Goal: Information Seeking & Learning: Learn about a topic

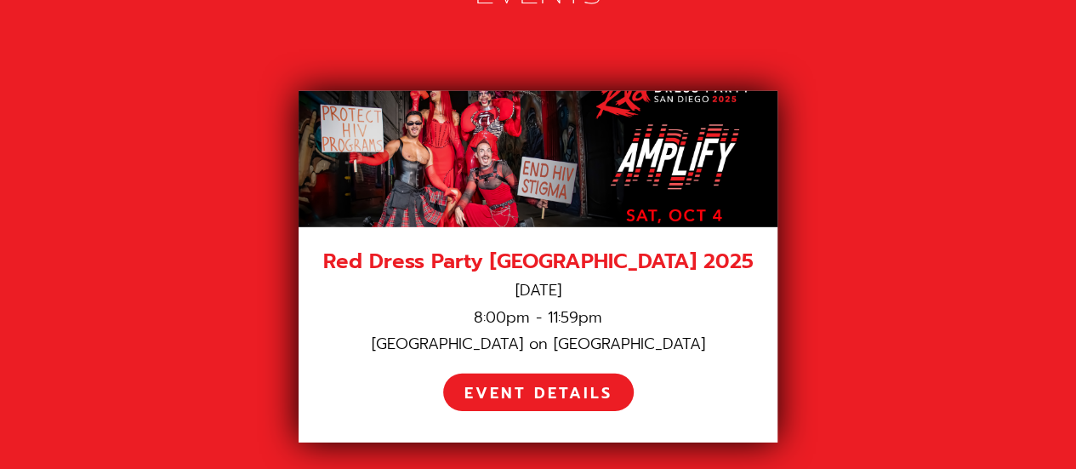
scroll to position [2466, 0]
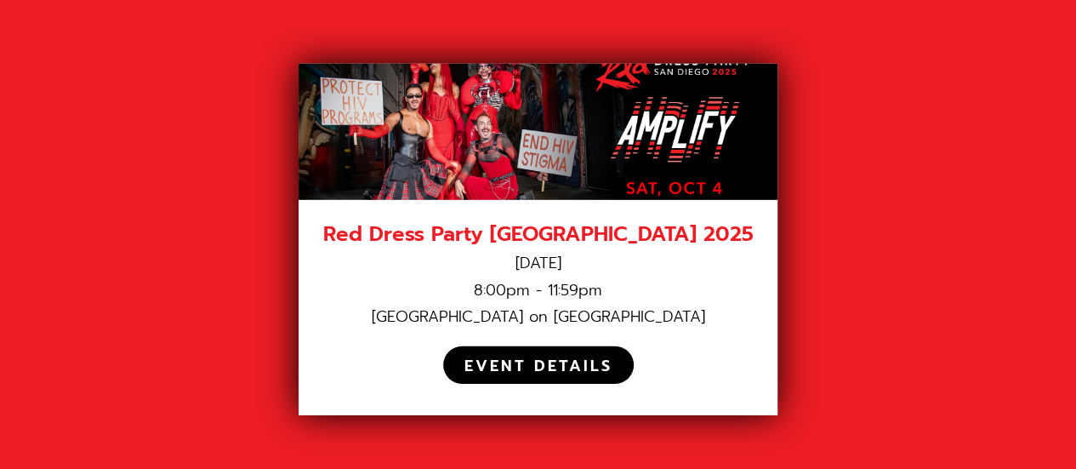
click at [573, 356] on div "EVENT DETAILS" at bounding box center [538, 366] width 148 height 20
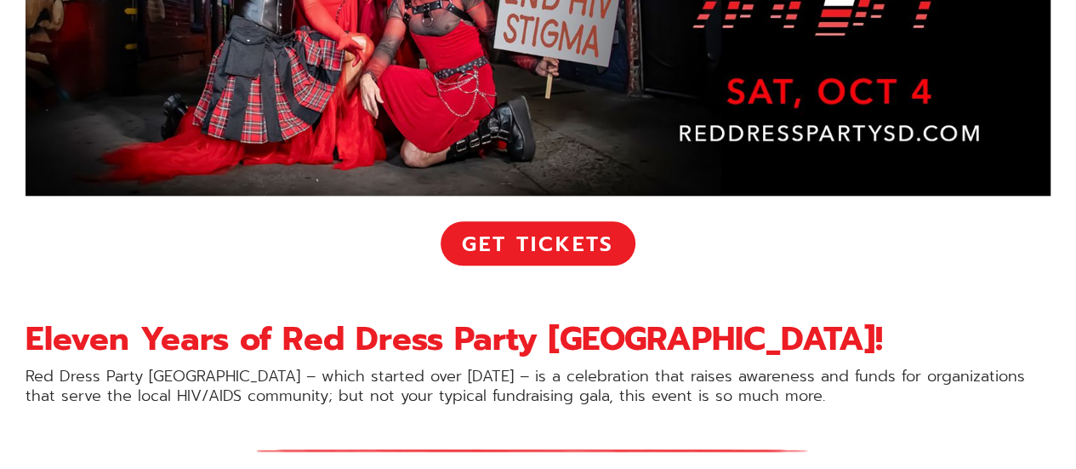
scroll to position [850, 0]
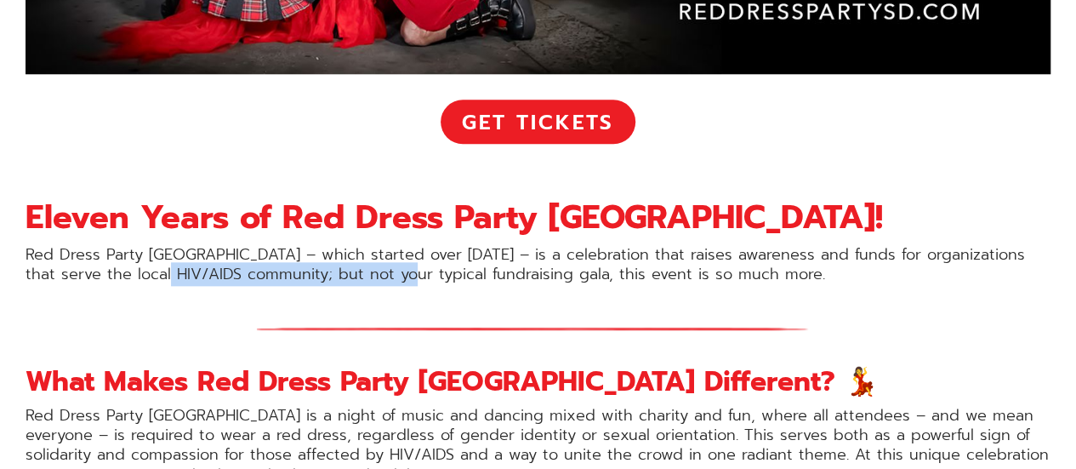
drag, startPoint x: 173, startPoint y: 267, endPoint x: 391, endPoint y: 267, distance: 218.6
click at [391, 267] on p "Red Dress Party [GEOGRAPHIC_DATA] – which started over [DATE] – is a celebratio…" at bounding box center [538, 265] width 1025 height 40
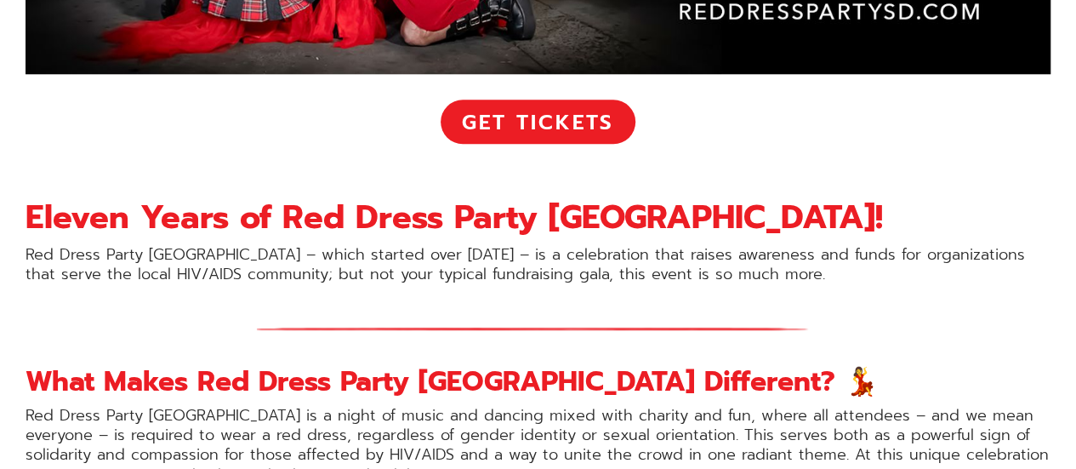
scroll to position [936, 0]
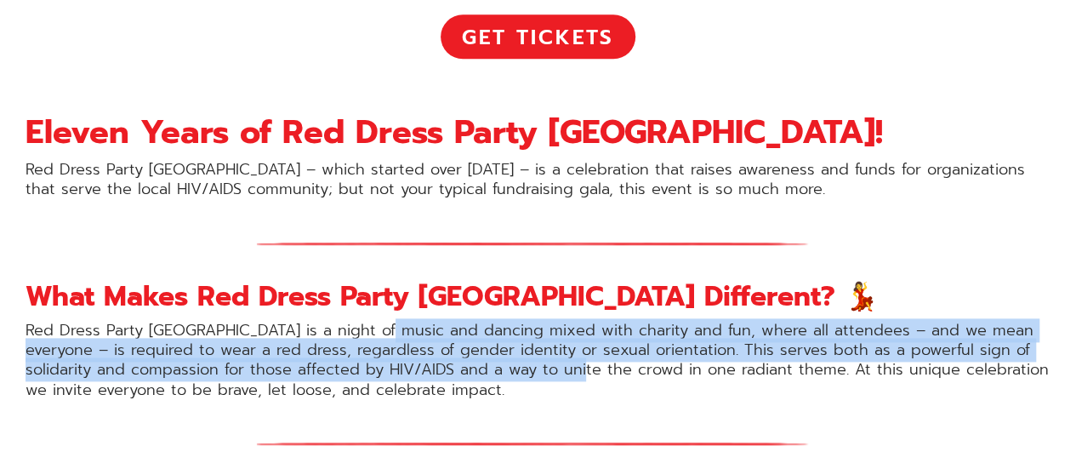
drag, startPoint x: 396, startPoint y: 342, endPoint x: 534, endPoint y: 367, distance: 140.1
click at [534, 367] on p "Red Dress Party [GEOGRAPHIC_DATA] is a night of music and dancing mixed with ch…" at bounding box center [538, 361] width 1025 height 80
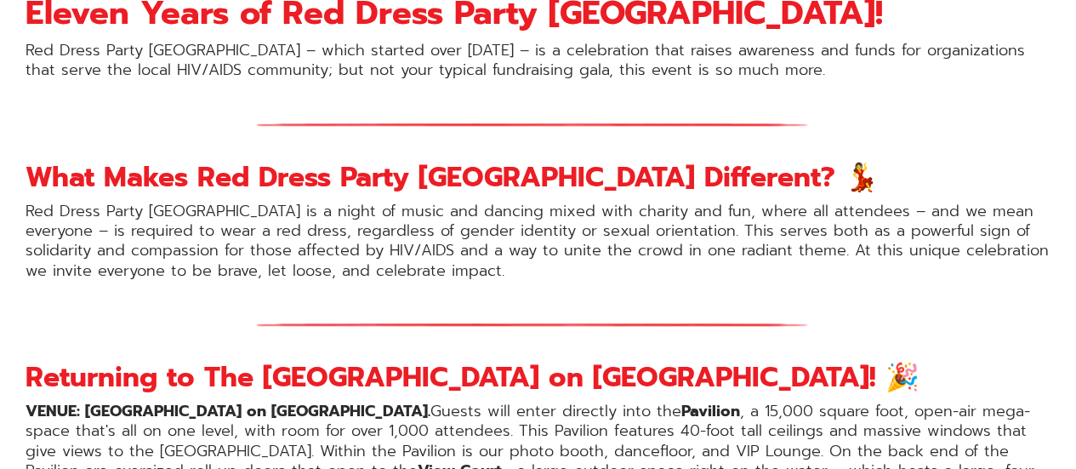
scroll to position [1191, 0]
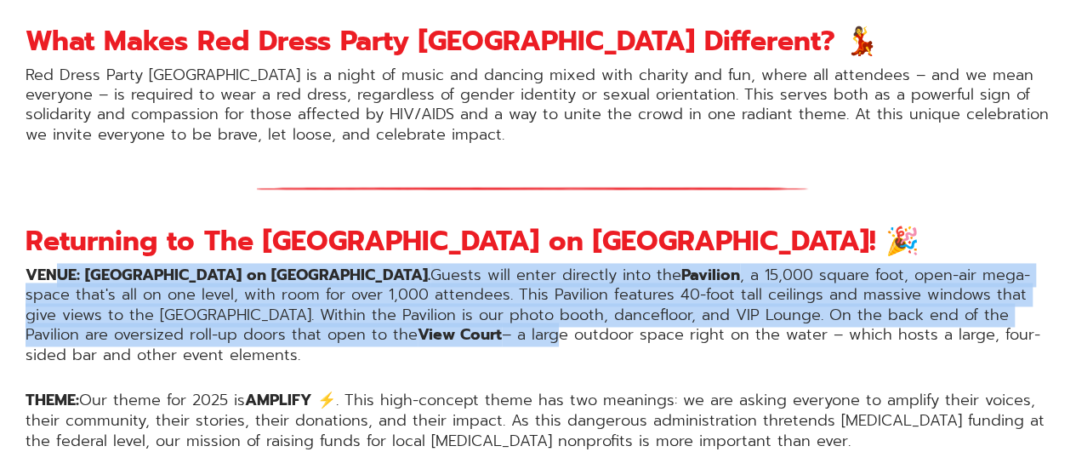
drag, startPoint x: 54, startPoint y: 267, endPoint x: 440, endPoint y: 344, distance: 393.0
click at [440, 344] on p "VENUE: [GEOGRAPHIC_DATA] on [GEOGRAPHIC_DATA]. Guests will enter directly into …" at bounding box center [538, 315] width 1025 height 100
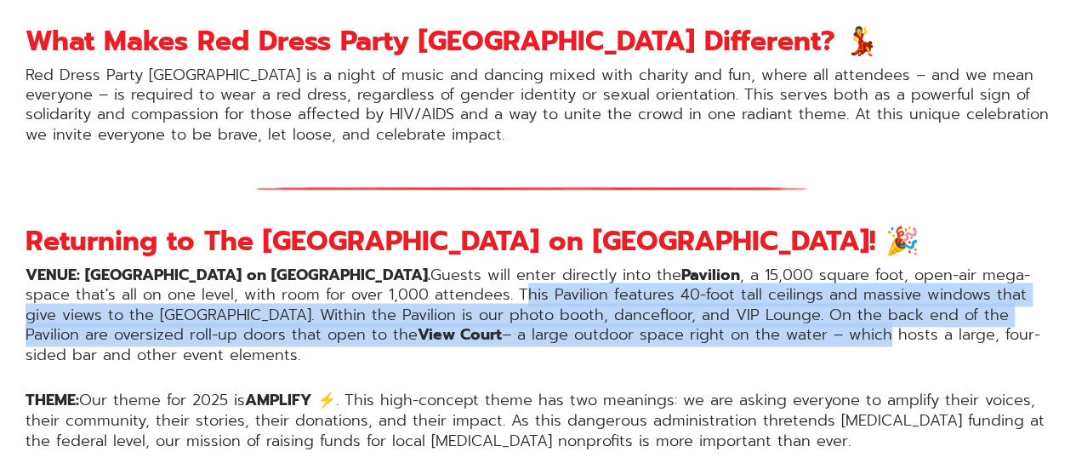
drag, startPoint x: 427, startPoint y: 286, endPoint x: 724, endPoint y: 332, distance: 300.3
click at [724, 332] on p "VENUE: [GEOGRAPHIC_DATA] on [GEOGRAPHIC_DATA]. Guests will enter directly into …" at bounding box center [538, 315] width 1025 height 100
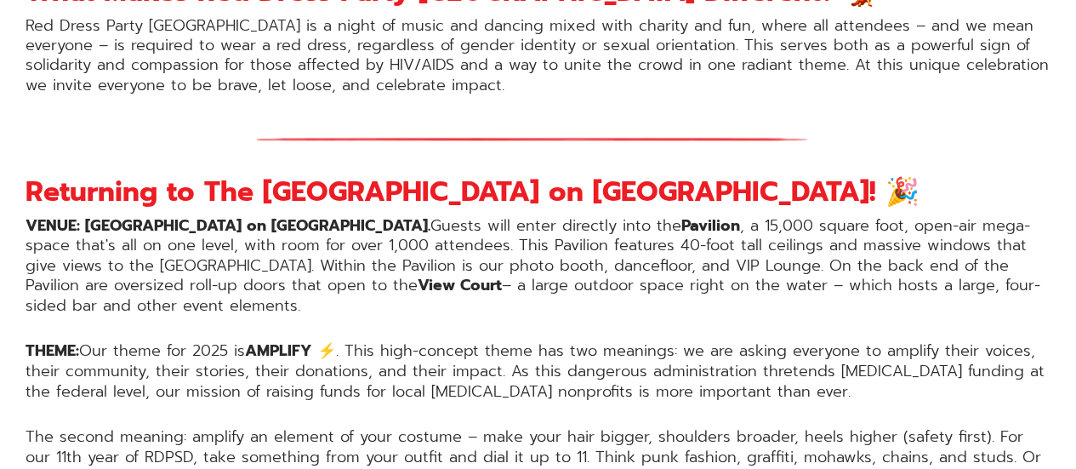
scroll to position [1276, 0]
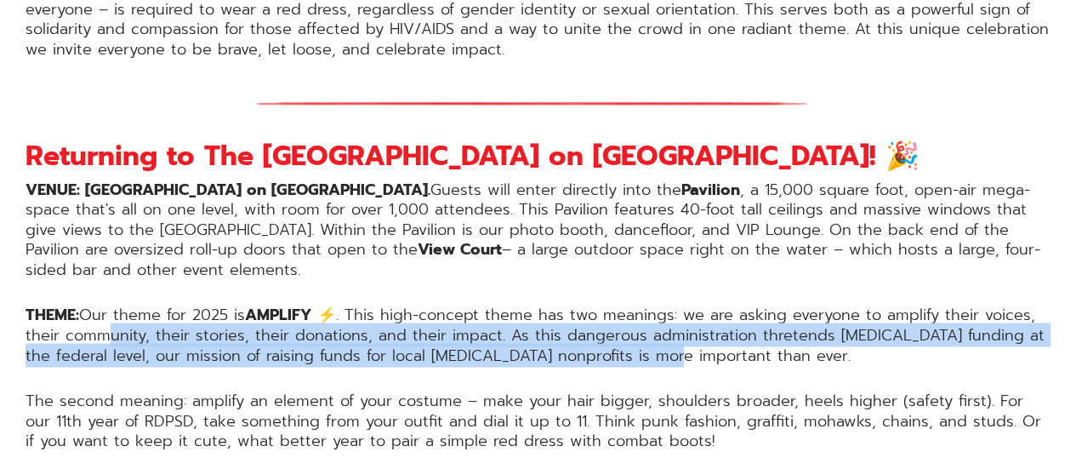
drag, startPoint x: 108, startPoint y: 324, endPoint x: 687, endPoint y: 346, distance: 579.6
click at [687, 346] on p "THEME: Our theme for 2025 is AMPLIFY ⚡️ . This high-concept theme has two meani…" at bounding box center [538, 335] width 1025 height 60
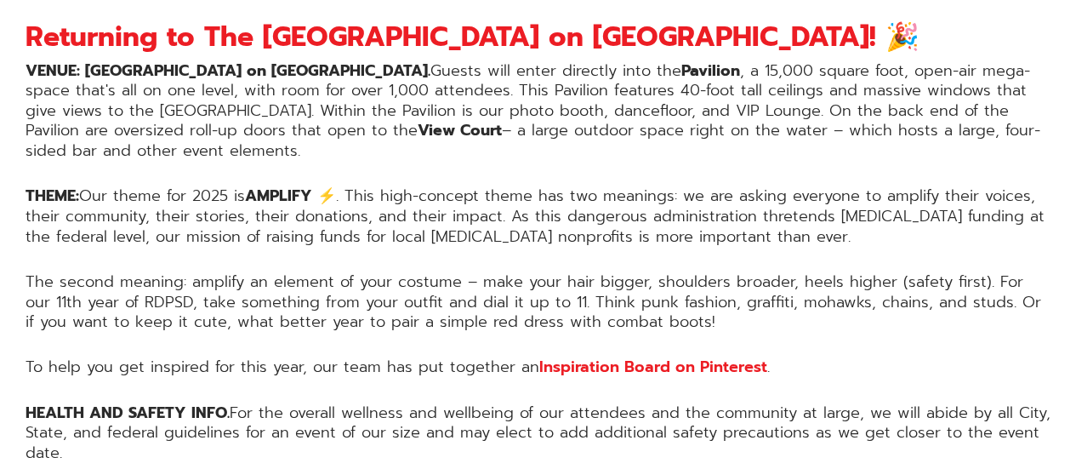
scroll to position [1531, 0]
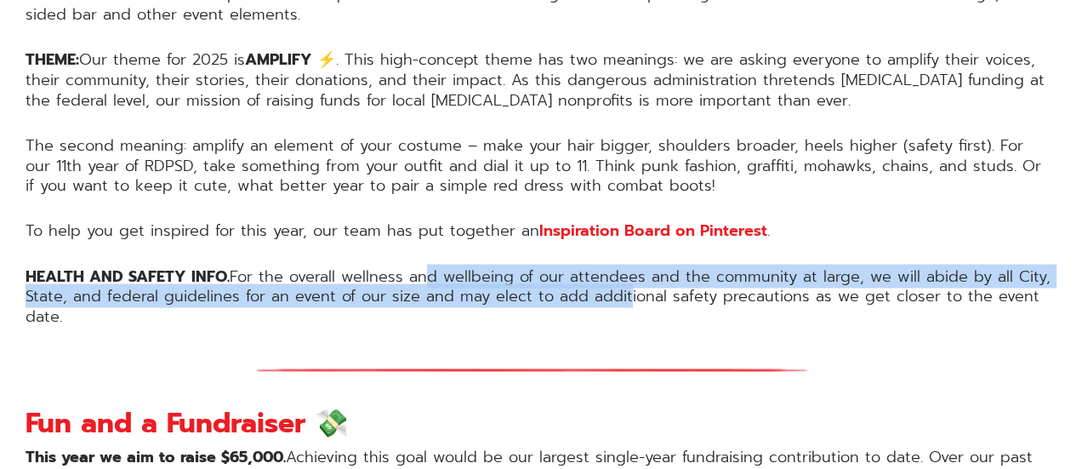
drag, startPoint x: 435, startPoint y: 292, endPoint x: 626, endPoint y: 304, distance: 191.7
click at [626, 304] on p "HEALTH AND SAFETY INFO. For the overall wellness and wellbeing of our attendees…" at bounding box center [538, 296] width 1025 height 60
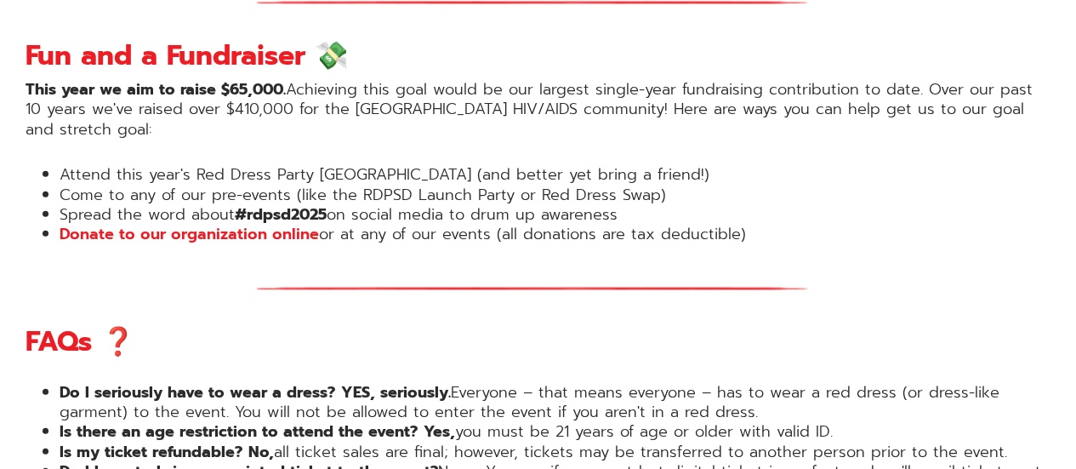
scroll to position [1871, 0]
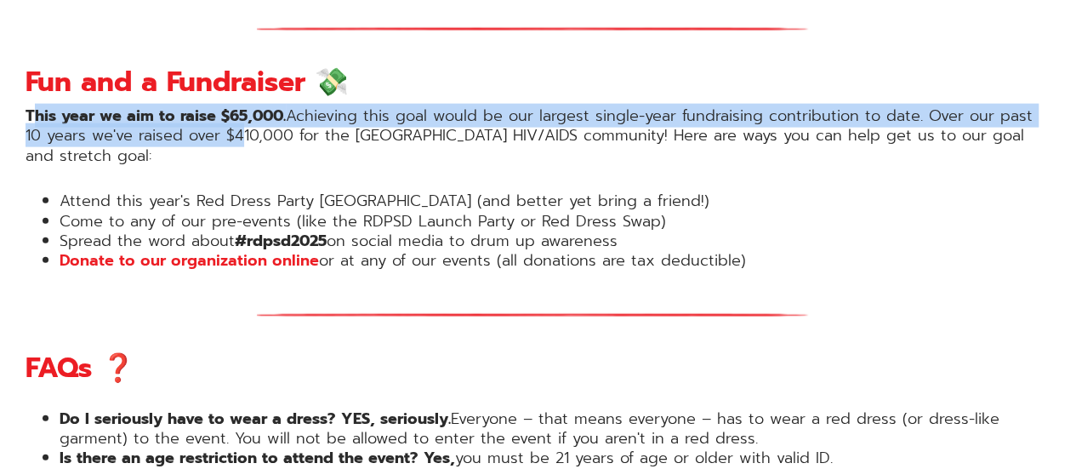
drag, startPoint x: 36, startPoint y: 111, endPoint x: 233, endPoint y: 141, distance: 199.5
click at [232, 139] on p "This year we aim to raise $65,000. Achieving this goal would be our largest sin…" at bounding box center [538, 136] width 1025 height 60
click at [233, 141] on p "This year we aim to raise $65,000. Achieving this goal would be our largest sin…" at bounding box center [538, 136] width 1025 height 60
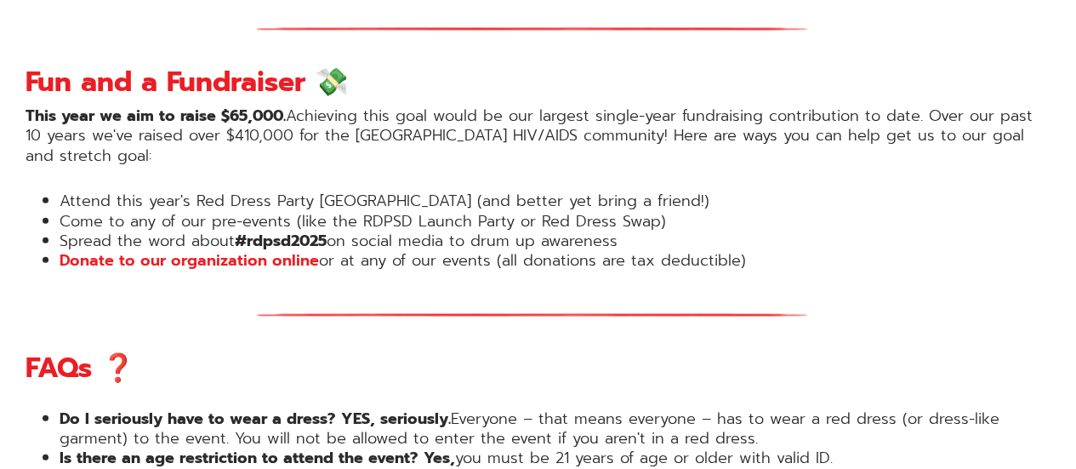
click at [381, 146] on p "This year we aim to raise $65,000. Achieving this goal would be our largest sin…" at bounding box center [538, 136] width 1025 height 60
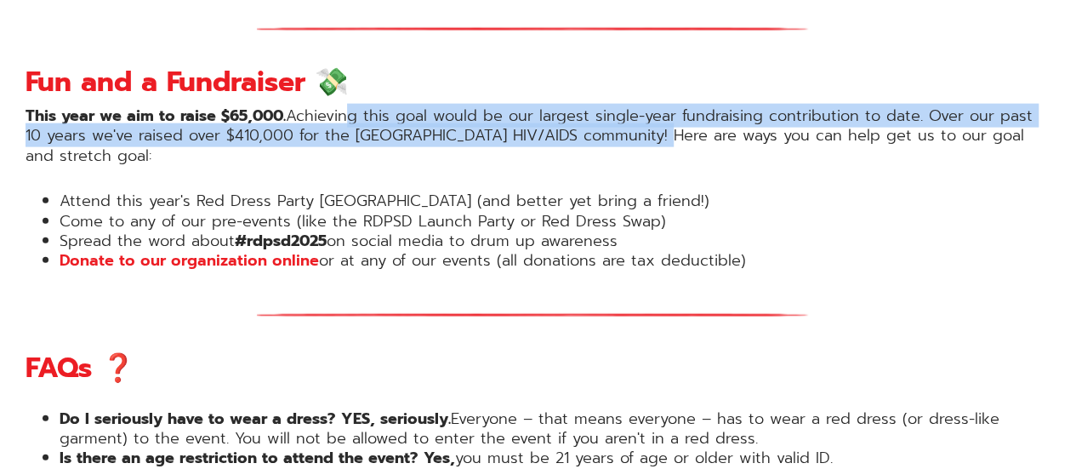
drag, startPoint x: 347, startPoint y: 120, endPoint x: 652, endPoint y: 134, distance: 305.6
click at [652, 134] on p "This year we aim to raise $65,000. Achieving this goal would be our largest sin…" at bounding box center [538, 136] width 1025 height 60
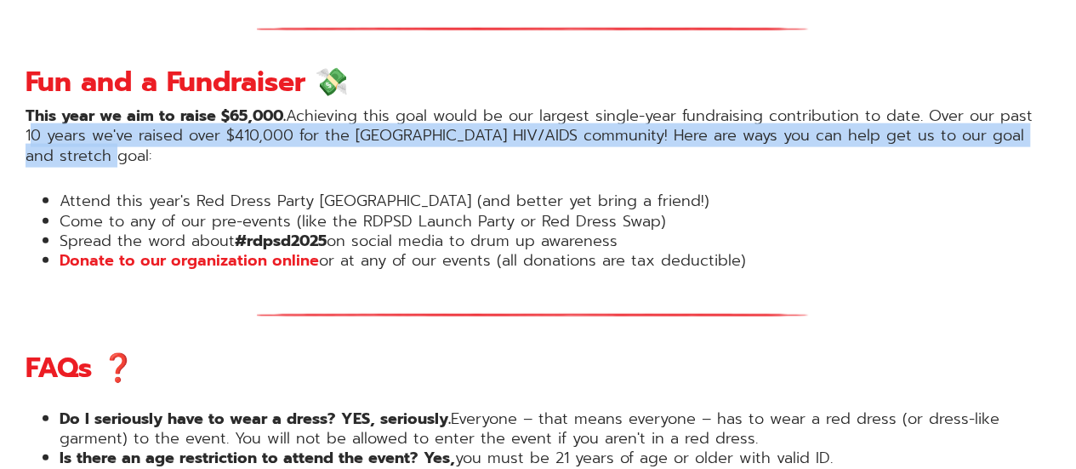
drag, startPoint x: 14, startPoint y: 132, endPoint x: 286, endPoint y: 157, distance: 273.3
click at [286, 157] on p "This year we aim to raise $65,000. Achieving this goal would be our largest sin…" at bounding box center [538, 136] width 1025 height 60
click at [286, 158] on p "This year we aim to raise $65,000. Achieving this goal would be our largest sin…" at bounding box center [538, 136] width 1025 height 60
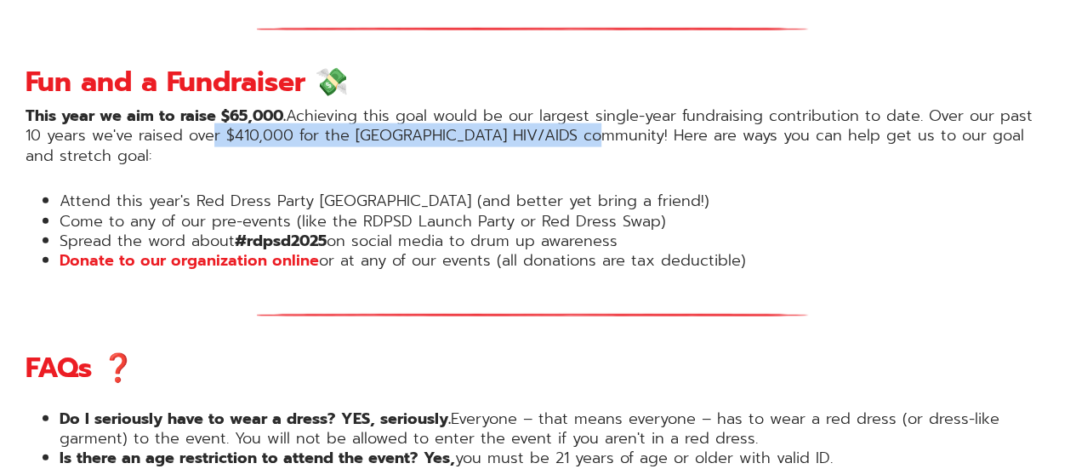
drag, startPoint x: 209, startPoint y: 128, endPoint x: 583, endPoint y: 134, distance: 374.3
click at [583, 134] on p "This year we aim to raise $65,000. Achieving this goal would be our largest sin…" at bounding box center [538, 136] width 1025 height 60
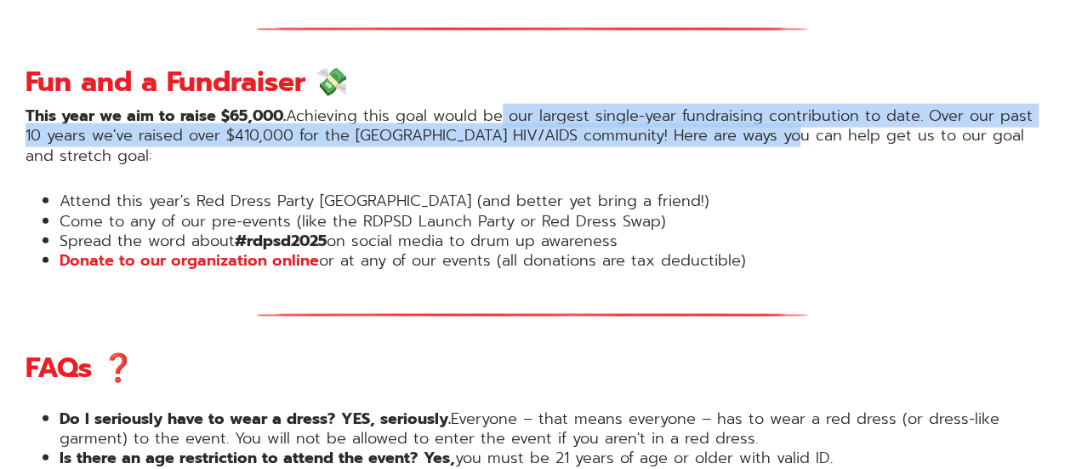
drag, startPoint x: 493, startPoint y: 120, endPoint x: 782, endPoint y: 134, distance: 289.5
click at [782, 134] on p "This year we aim to raise $65,000. Achieving this goal would be our largest sin…" at bounding box center [538, 136] width 1025 height 60
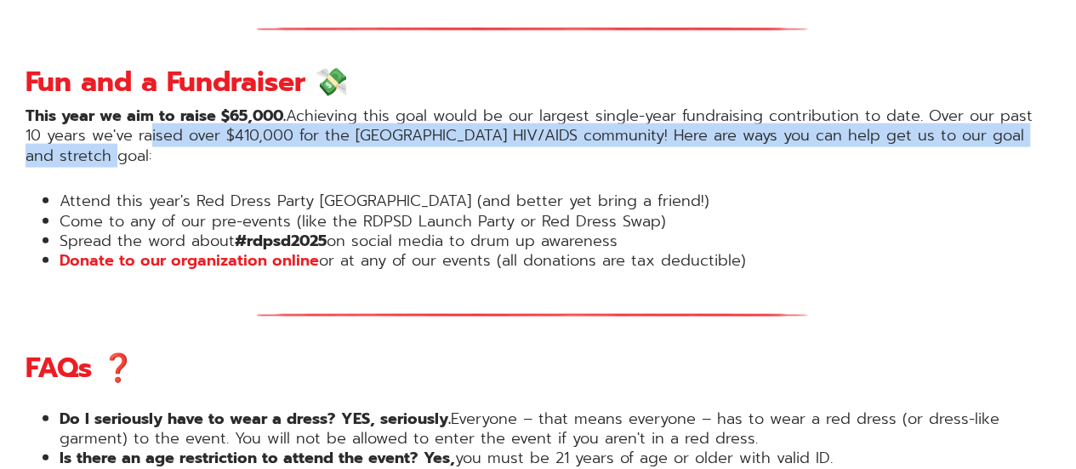
drag, startPoint x: 155, startPoint y: 135, endPoint x: 519, endPoint y: 162, distance: 365.0
click at [519, 162] on p "This year we aim to raise $65,000. Achieving this goal would be our largest sin…" at bounding box center [538, 136] width 1025 height 60
click at [517, 162] on p "This year we aim to raise $65,000. Achieving this goal would be our largest sin…" at bounding box center [538, 136] width 1025 height 60
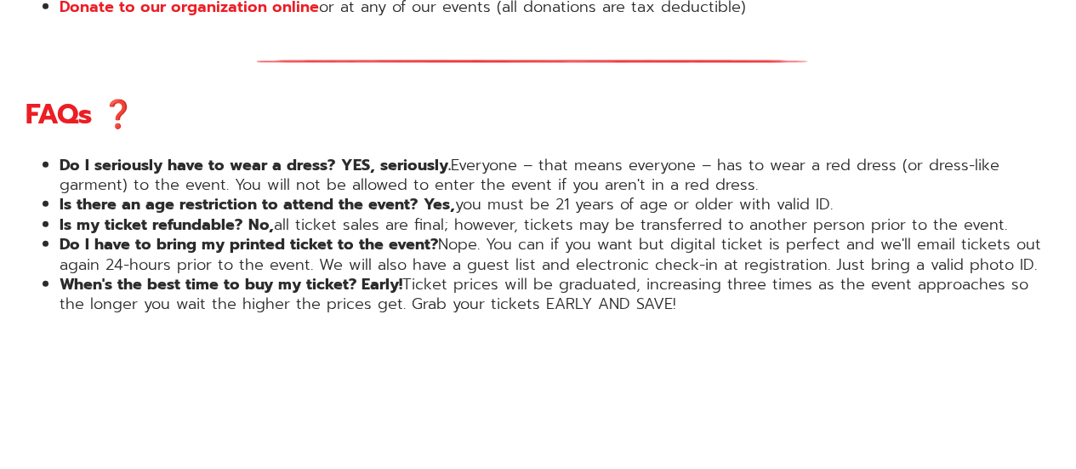
scroll to position [2126, 0]
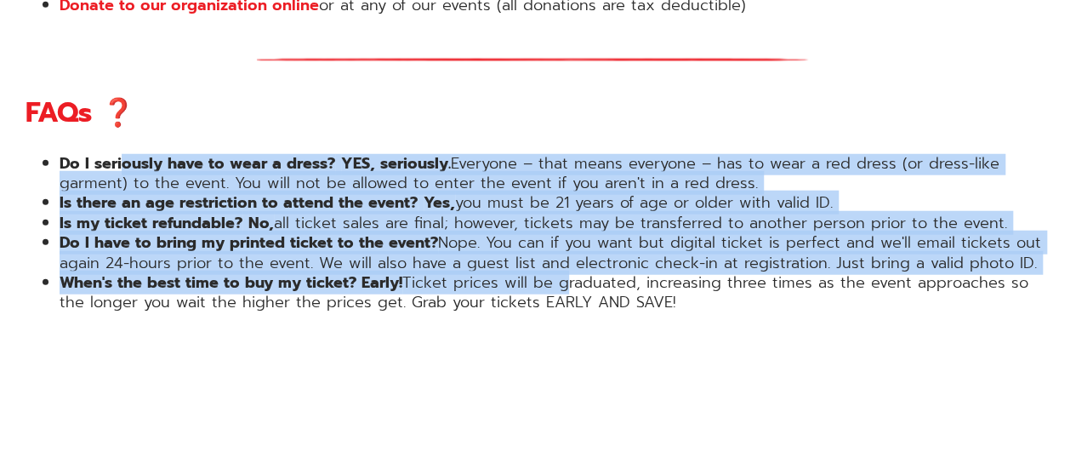
drag, startPoint x: 116, startPoint y: 166, endPoint x: 575, endPoint y: 278, distance: 472.8
click at [575, 279] on ul "Do I seriously have to wear a dress? YES, seriously. Everyone – that means ever…" at bounding box center [538, 233] width 1025 height 159
click at [572, 278] on li "When's the best time to buy my ticket? Early! Ticket prices will be graduated, …" at bounding box center [555, 293] width 991 height 40
click at [529, 229] on li "Is my ticket refundable? No, all ticket sales are final; however, tickets may b…" at bounding box center [555, 223] width 991 height 20
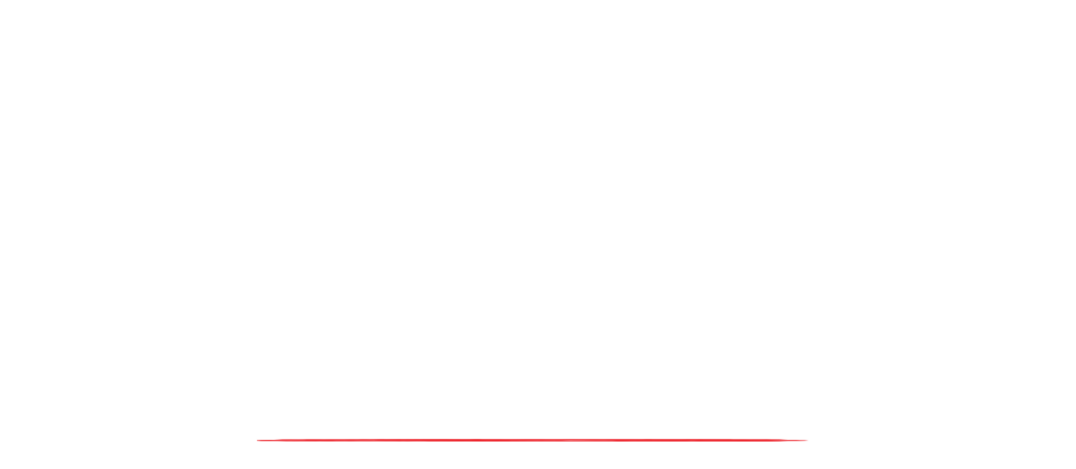
scroll to position [2892, 0]
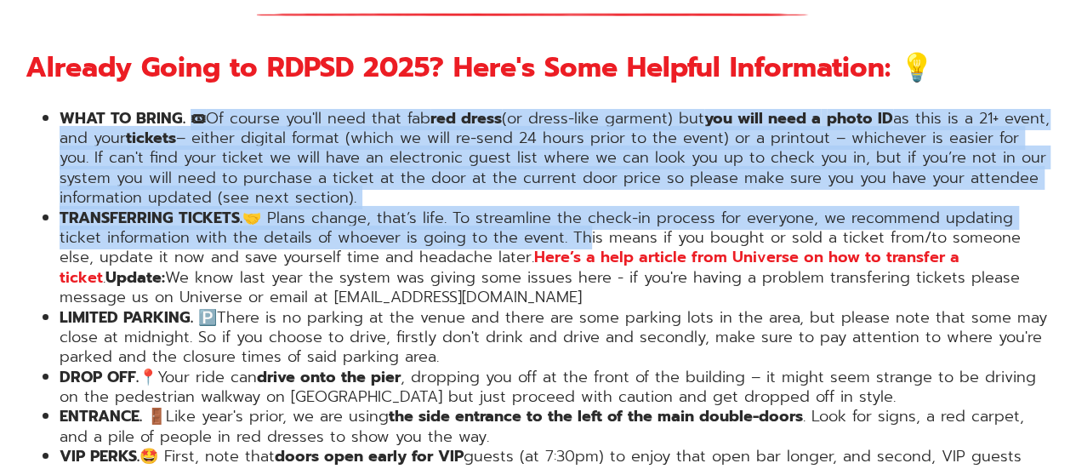
drag, startPoint x: 192, startPoint y: 108, endPoint x: 573, endPoint y: 236, distance: 401.8
click at [572, 234] on li "TRANSFERRING TICKETS. 🤝 Plans change, that’s life. To streamline the check-in p…" at bounding box center [555, 258] width 991 height 100
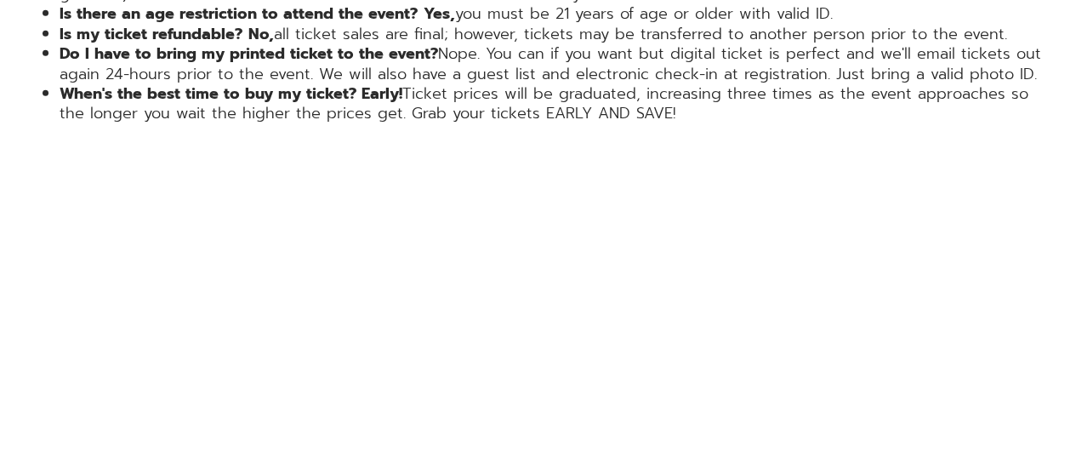
scroll to position [2211, 0]
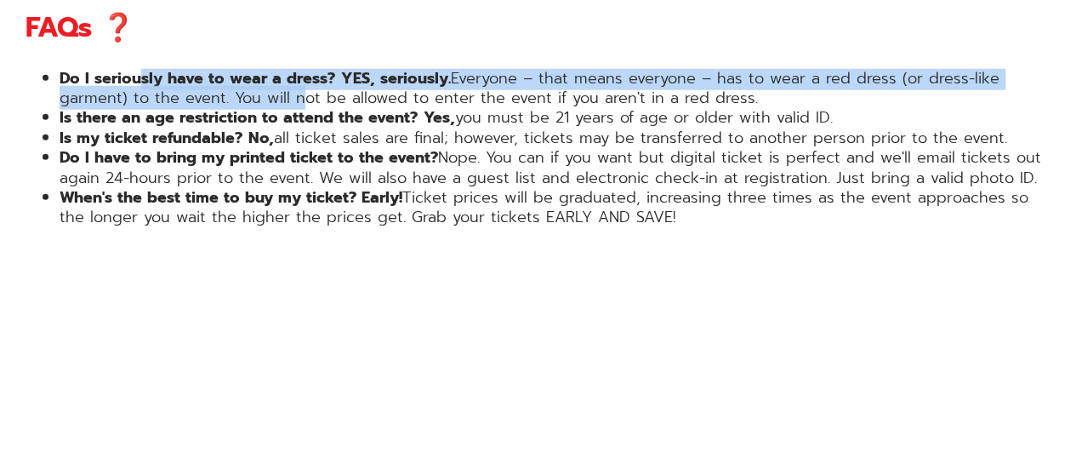
drag, startPoint x: 143, startPoint y: 86, endPoint x: 304, endPoint y: 91, distance: 160.8
click at [304, 91] on li "Do I seriously have to wear a dress? YES, seriously. Everyone – that means ever…" at bounding box center [555, 89] width 991 height 40
drag, startPoint x: 303, startPoint y: 93, endPoint x: 338, endPoint y: 103, distance: 36.3
click at [303, 93] on li "Do I seriously have to wear a dress? YES, seriously. Everyone – that means ever…" at bounding box center [555, 89] width 991 height 40
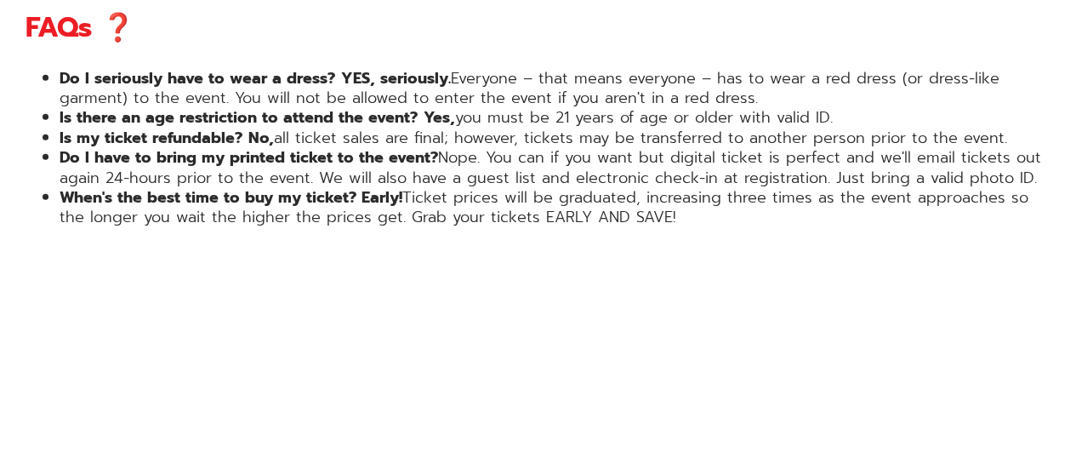
click at [388, 109] on strong "Is there an age restriction to attend the event?" at bounding box center [239, 117] width 358 height 24
drag, startPoint x: 420, startPoint y: 78, endPoint x: 803, endPoint y: 92, distance: 383.0
click at [803, 92] on li "Do I seriously have to wear a dress? YES, seriously. Everyone – that means ever…" at bounding box center [555, 89] width 991 height 40
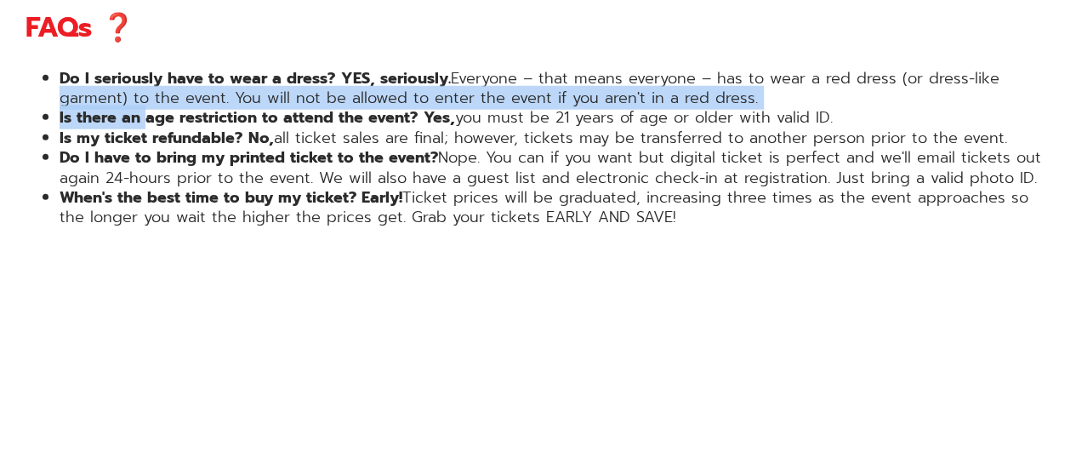
drag, startPoint x: 51, startPoint y: 105, endPoint x: 143, endPoint y: 108, distance: 91.9
click at [143, 108] on ul "Do I seriously have to wear a dress? YES, seriously. Everyone – that means ever…" at bounding box center [538, 148] width 1025 height 159
click at [143, 108] on strong "Is there an age restriction to attend the event?" at bounding box center [239, 117] width 358 height 24
drag, startPoint x: 184, startPoint y: 94, endPoint x: 793, endPoint y: 99, distance: 609.8
click at [793, 99] on li "Do I seriously have to wear a dress? YES, seriously. Everyone – that means ever…" at bounding box center [555, 89] width 991 height 40
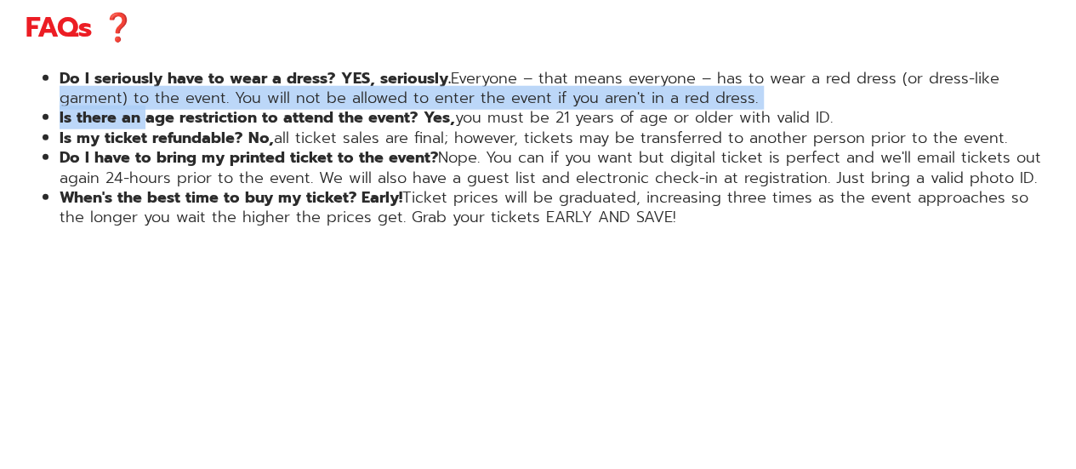
click at [793, 99] on li "Do I seriously have to wear a dress? YES, seriously. Everyone – that means ever…" at bounding box center [555, 89] width 991 height 40
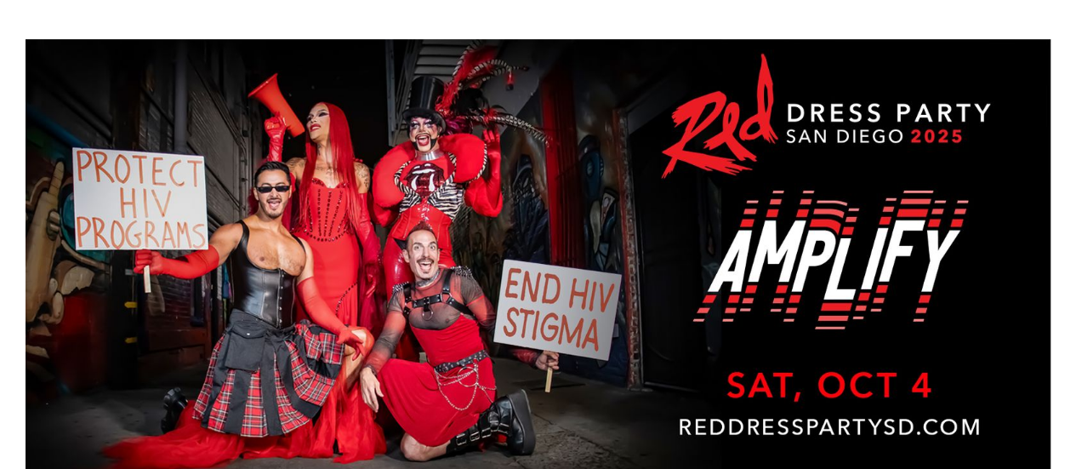
scroll to position [0, 0]
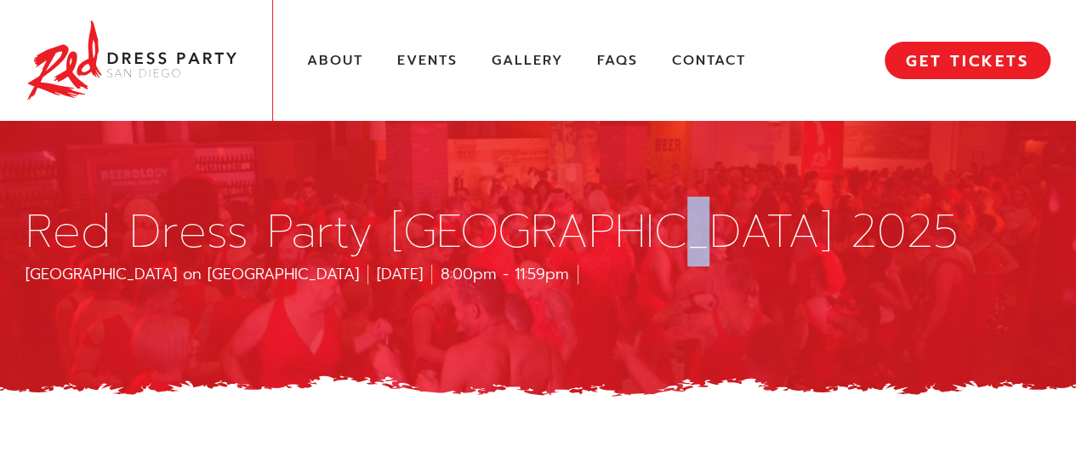
drag, startPoint x: 650, startPoint y: 230, endPoint x: 697, endPoint y: 236, distance: 47.9
click at [696, 236] on h1 "Red Dress Party [GEOGRAPHIC_DATA] 2025" at bounding box center [492, 231] width 933 height 46
click at [697, 236] on h1 "Red Dress Party [GEOGRAPHIC_DATA] 2025" at bounding box center [492, 231] width 933 height 46
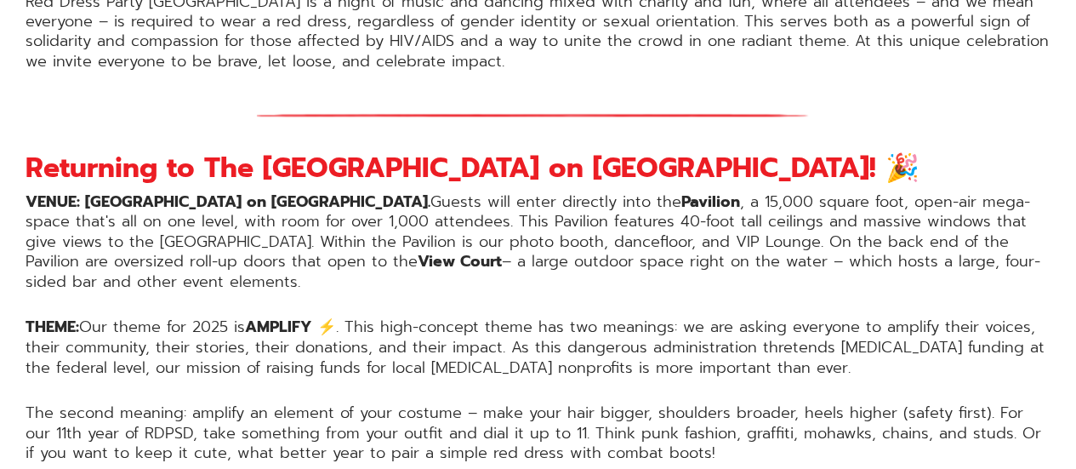
scroll to position [1361, 0]
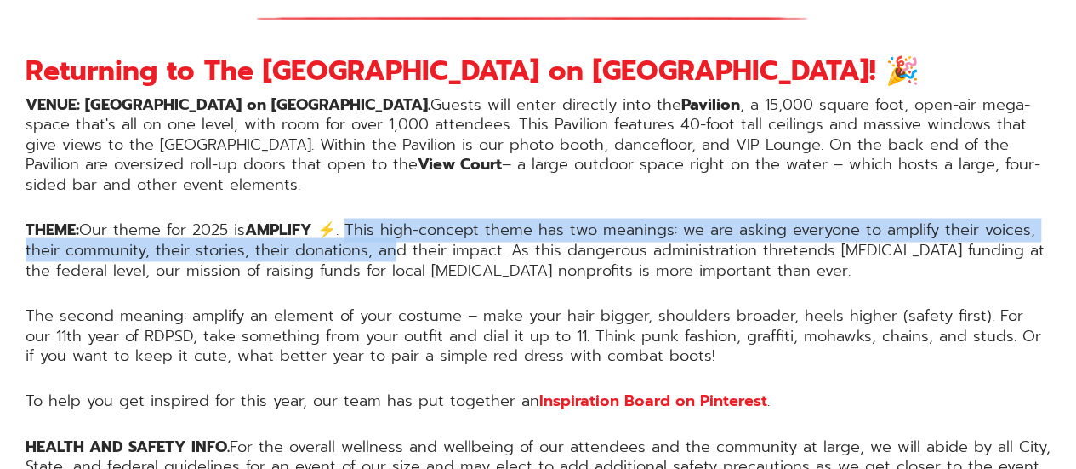
drag, startPoint x: 354, startPoint y: 228, endPoint x: 390, endPoint y: 261, distance: 48.7
click at [390, 260] on p "THEME: Our theme for 2025 is AMPLIFY ⚡️ . This high-concept theme has two meani…" at bounding box center [538, 250] width 1025 height 60
click at [390, 261] on p "THEME: Our theme for 2025 is AMPLIFY ⚡️ . This high-concept theme has two meani…" at bounding box center [538, 250] width 1025 height 60
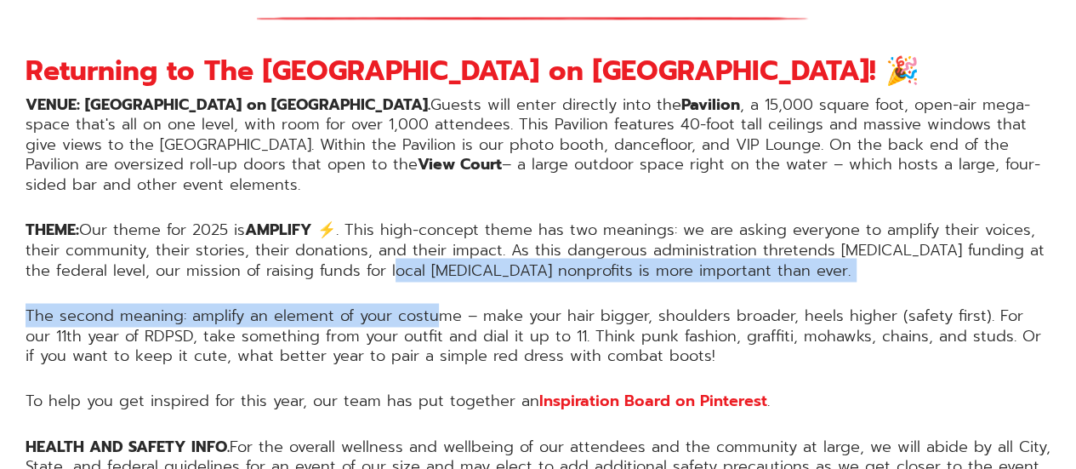
drag, startPoint x: 390, startPoint y: 262, endPoint x: 438, endPoint y: 311, distance: 69.2
click at [438, 311] on p "The second meaning: amplify an element of your costume – make your hair bigger,…" at bounding box center [538, 335] width 1025 height 60
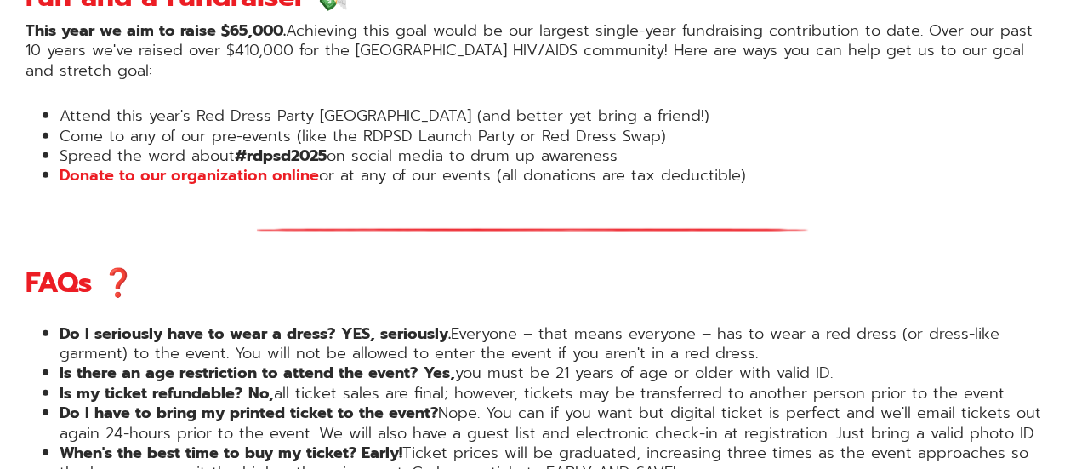
scroll to position [2041, 0]
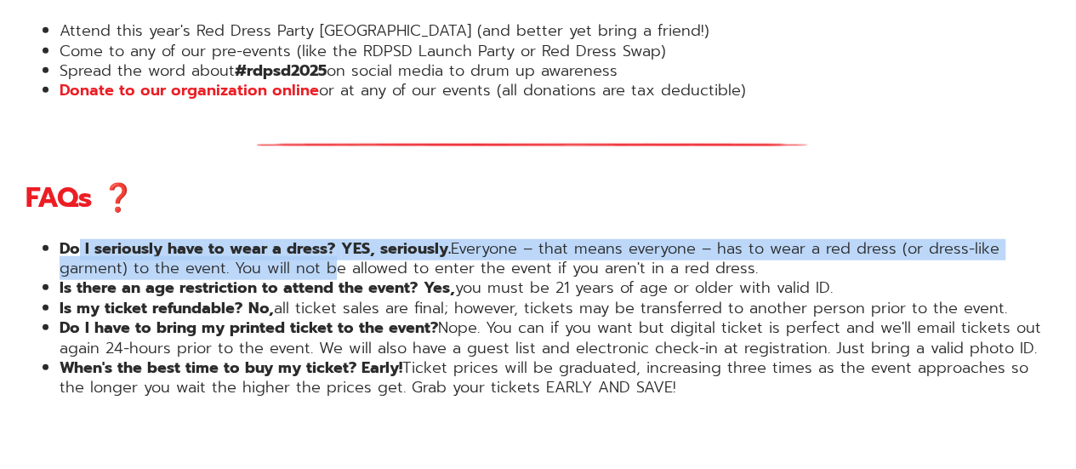
drag, startPoint x: 145, startPoint y: 253, endPoint x: 333, endPoint y: 276, distance: 190.3
click at [333, 276] on li "Do I seriously have to wear a dress? YES, seriously. Everyone – that means ever…" at bounding box center [555, 259] width 991 height 40
drag, startPoint x: 349, startPoint y: 253, endPoint x: 459, endPoint y: 259, distance: 110.7
click at [459, 259] on li "Do I seriously have to wear a dress? YES, seriously. Everyone – that means ever…" at bounding box center [555, 259] width 991 height 40
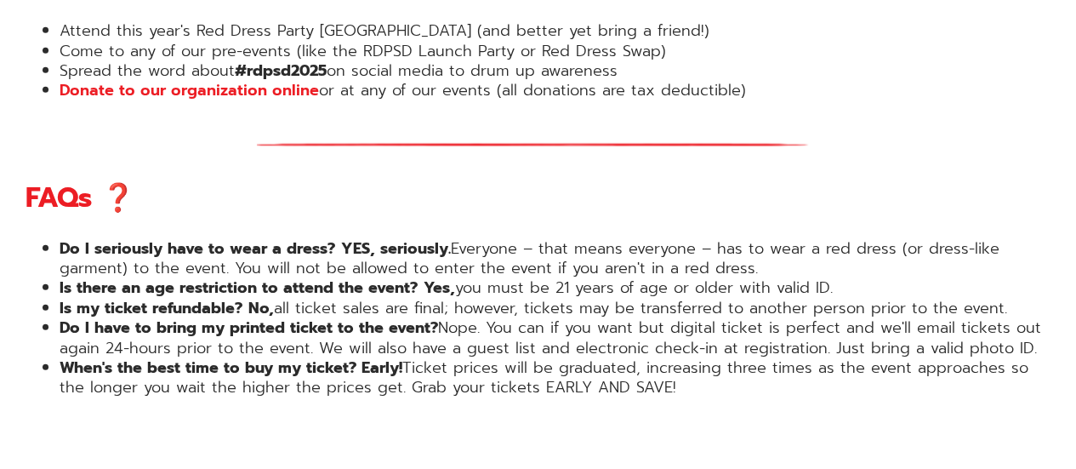
click at [459, 259] on li "Do I seriously have to wear a dress? YES, seriously. Everyone – that means ever…" at bounding box center [555, 259] width 991 height 40
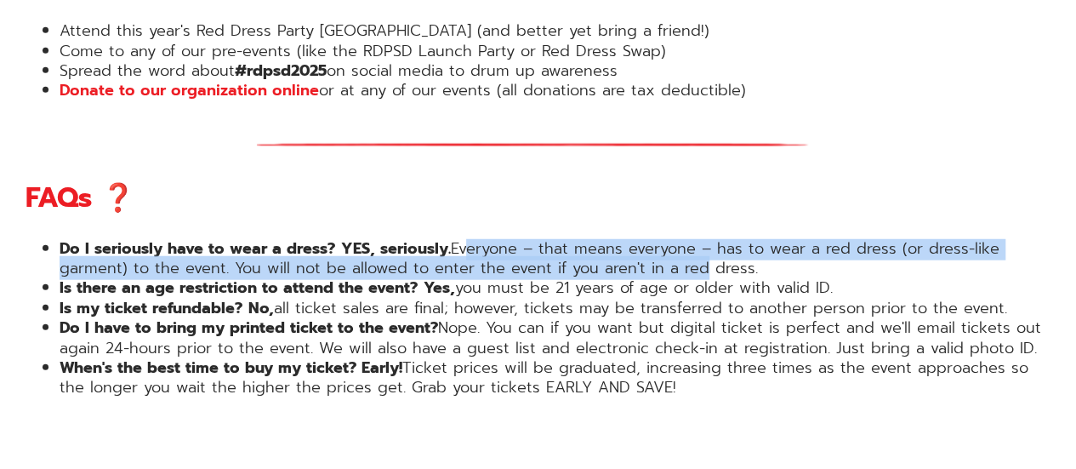
drag, startPoint x: 475, startPoint y: 254, endPoint x: 710, endPoint y: 270, distance: 236.1
click at [704, 268] on li "Do I seriously have to wear a dress? YES, seriously. Everyone – that means ever…" at bounding box center [555, 259] width 991 height 40
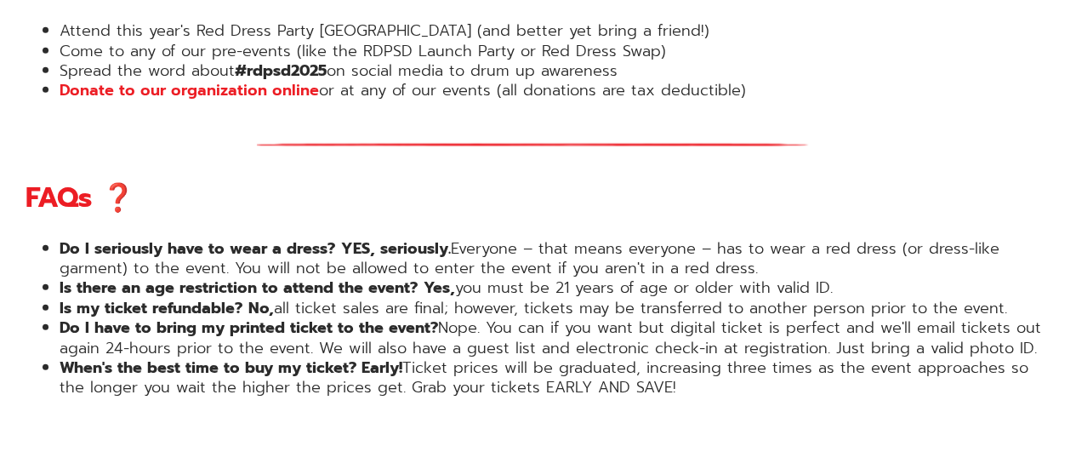
click at [710, 270] on li "Do I seriously have to wear a dress? YES, seriously. Everyone – that means ever…" at bounding box center [555, 259] width 991 height 40
drag, startPoint x: 711, startPoint y: 257, endPoint x: 827, endPoint y: 262, distance: 115.8
click at [827, 262] on li "Do I seriously have to wear a dress? YES, seriously. Everyone – that means ever…" at bounding box center [555, 259] width 991 height 40
drag, startPoint x: 156, startPoint y: 271, endPoint x: 777, endPoint y: 274, distance: 620.9
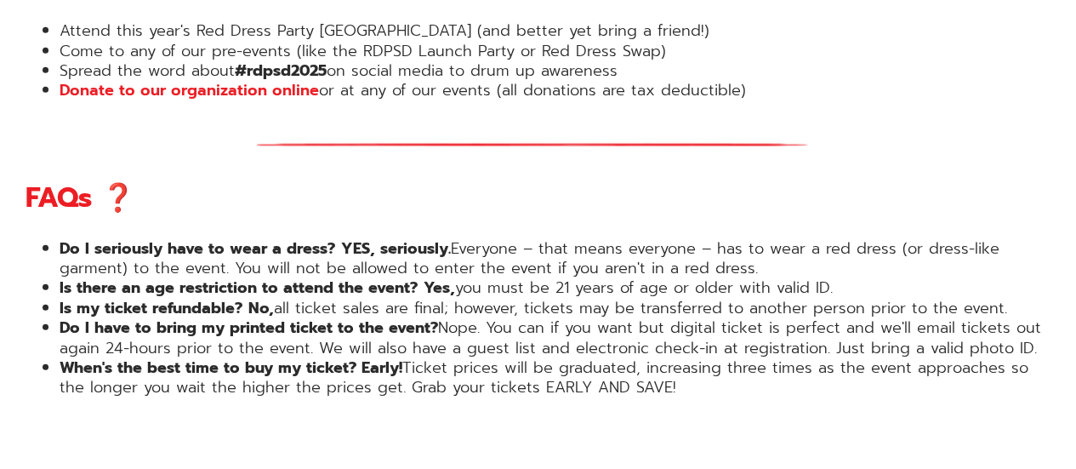
click at [777, 274] on li "Do I seriously have to wear a dress? YES, seriously. Everyone – that means ever…" at bounding box center [555, 259] width 991 height 40
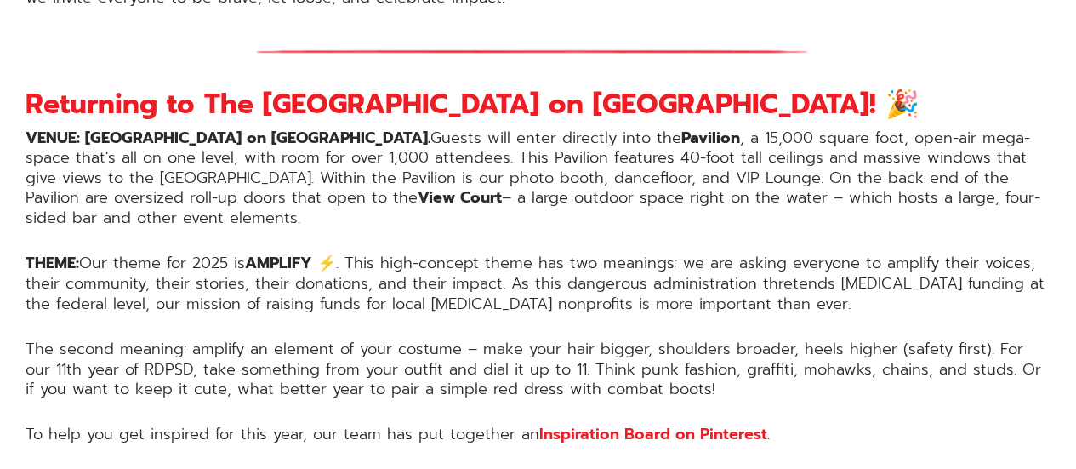
scroll to position [1871, 0]
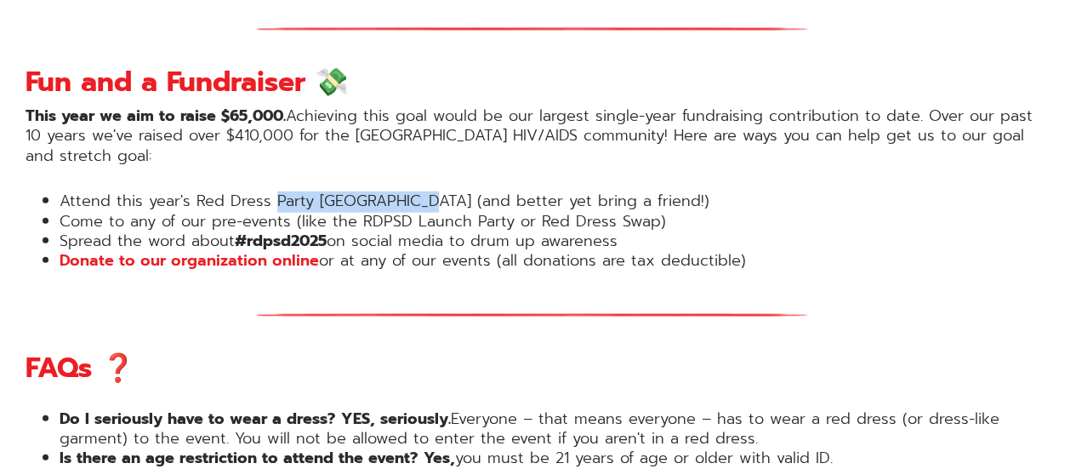
drag, startPoint x: 275, startPoint y: 206, endPoint x: 445, endPoint y: 208, distance: 170.1
click at [445, 208] on li "Attend this year's Red Dress Party [GEOGRAPHIC_DATA] (and better yet bring a fr…" at bounding box center [555, 201] width 991 height 20
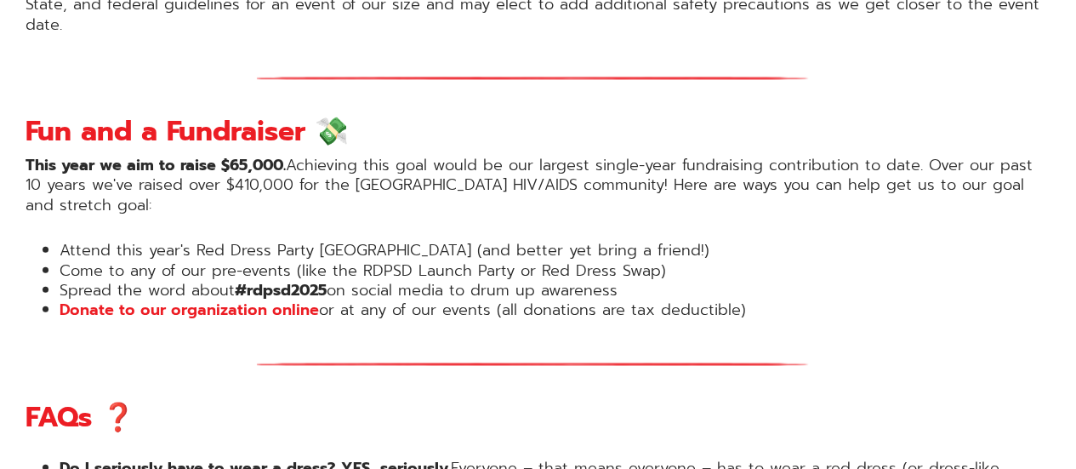
scroll to position [1786, 0]
